Goal: Navigation & Orientation: Find specific page/section

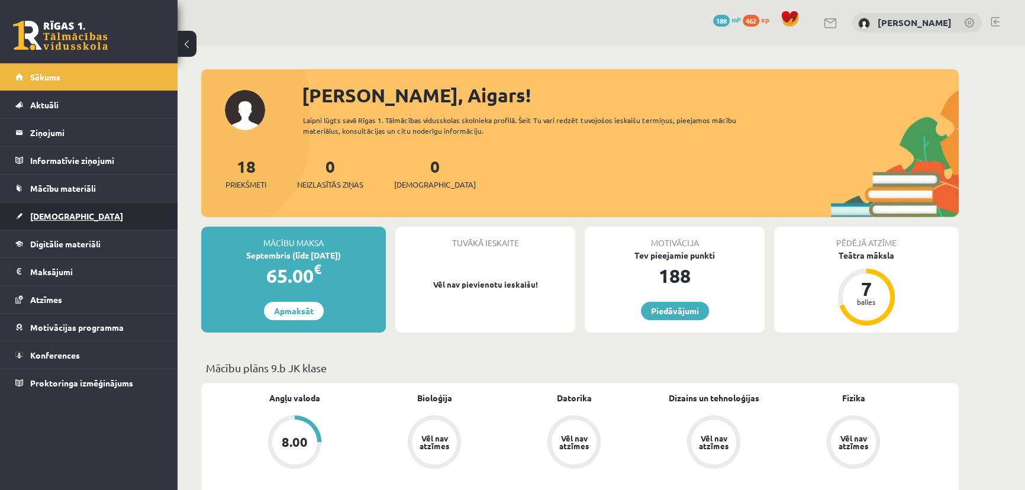
click at [60, 216] on span "[DEMOGRAPHIC_DATA]" at bounding box center [76, 216] width 93 height 11
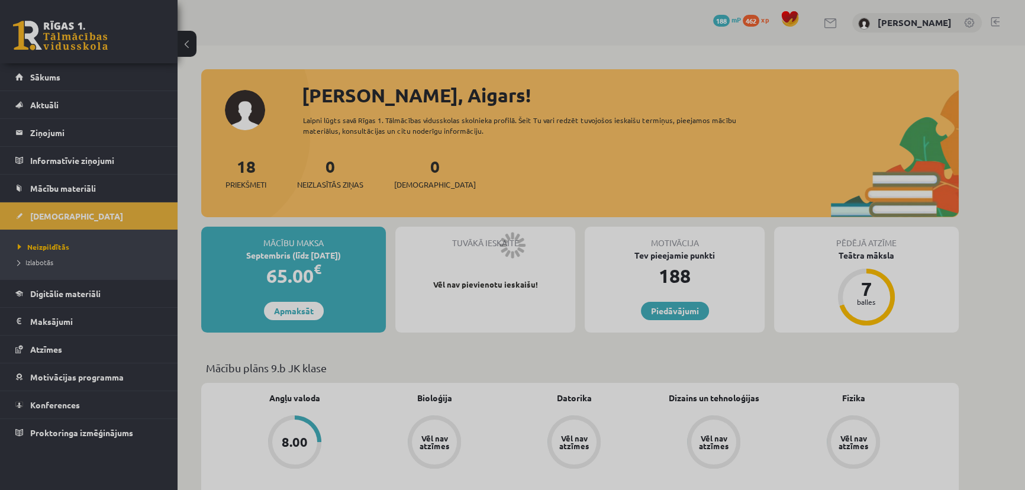
click at [36, 262] on div at bounding box center [512, 245] width 1025 height 490
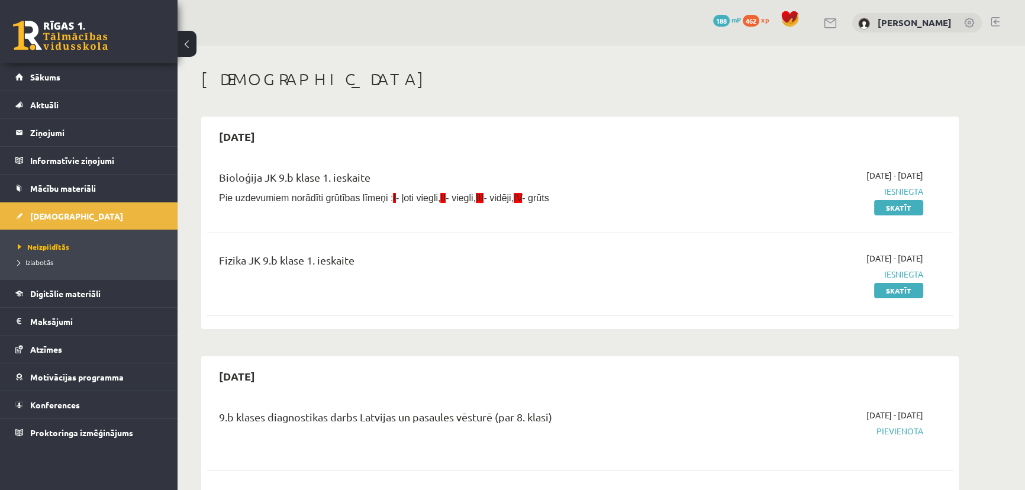
click at [36, 262] on span "Izlabotās" at bounding box center [36, 261] width 36 height 9
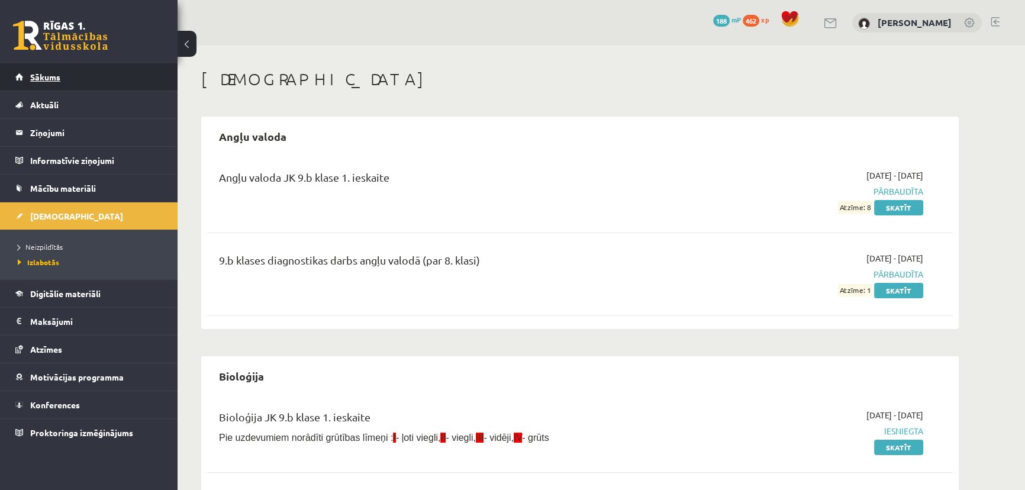
click at [44, 82] on link "Sākums" at bounding box center [88, 76] width 147 height 27
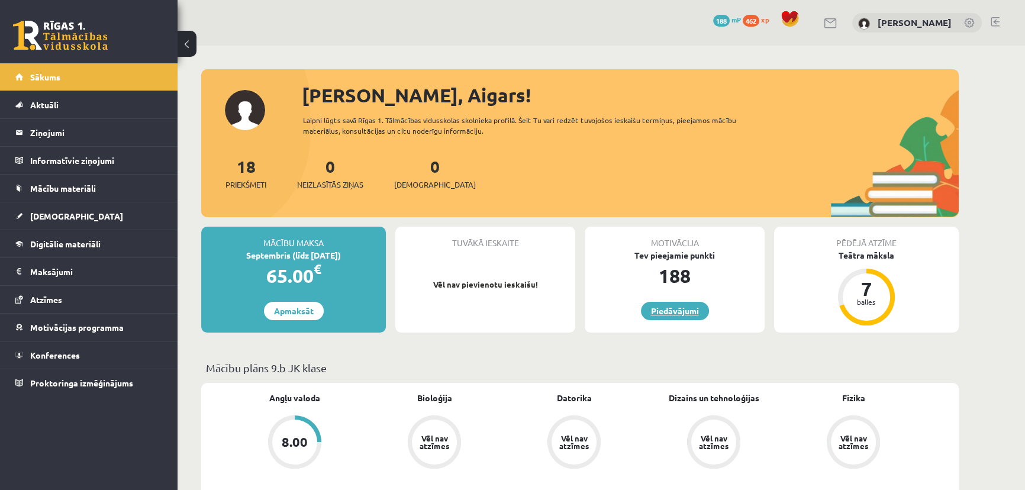
click at [674, 308] on link "Piedāvājumi" at bounding box center [675, 311] width 68 height 18
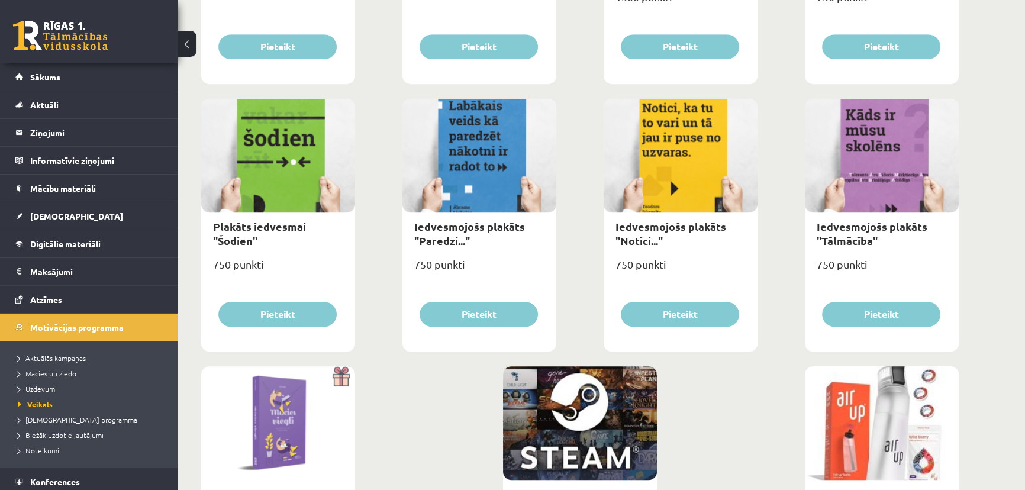
scroll to position [1113, 0]
